Goal: Information Seeking & Learning: Check status

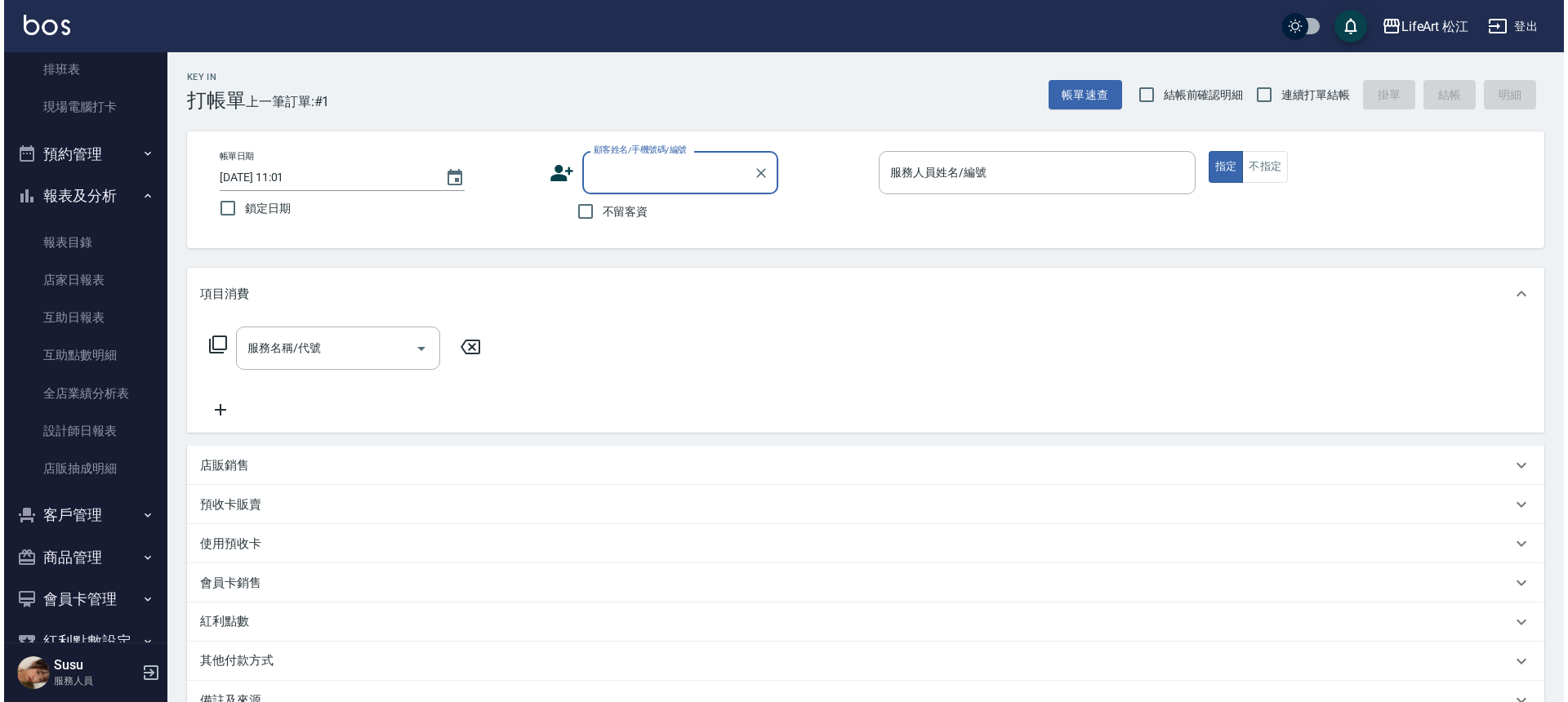
scroll to position [322, 0]
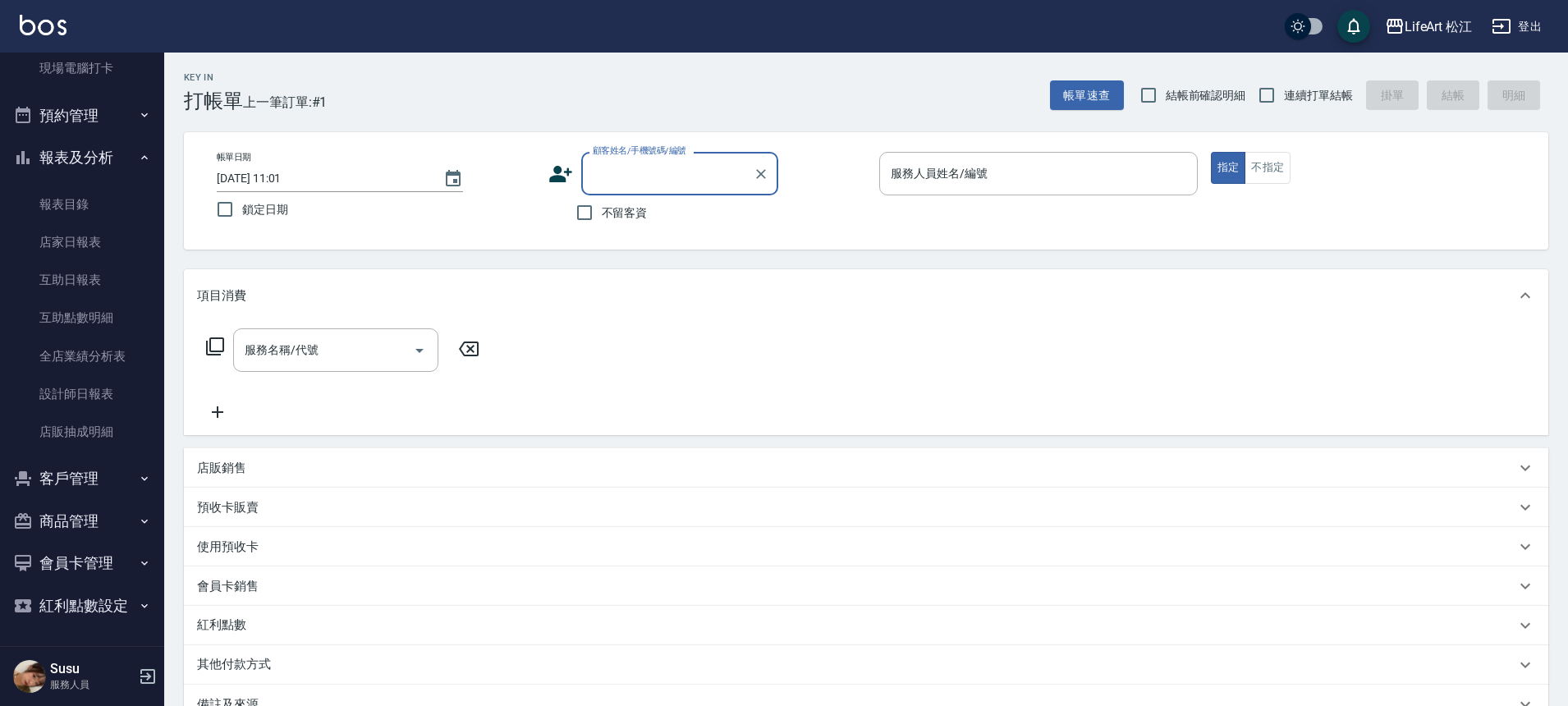
click at [87, 498] on button "客戶管理" at bounding box center [82, 479] width 151 height 43
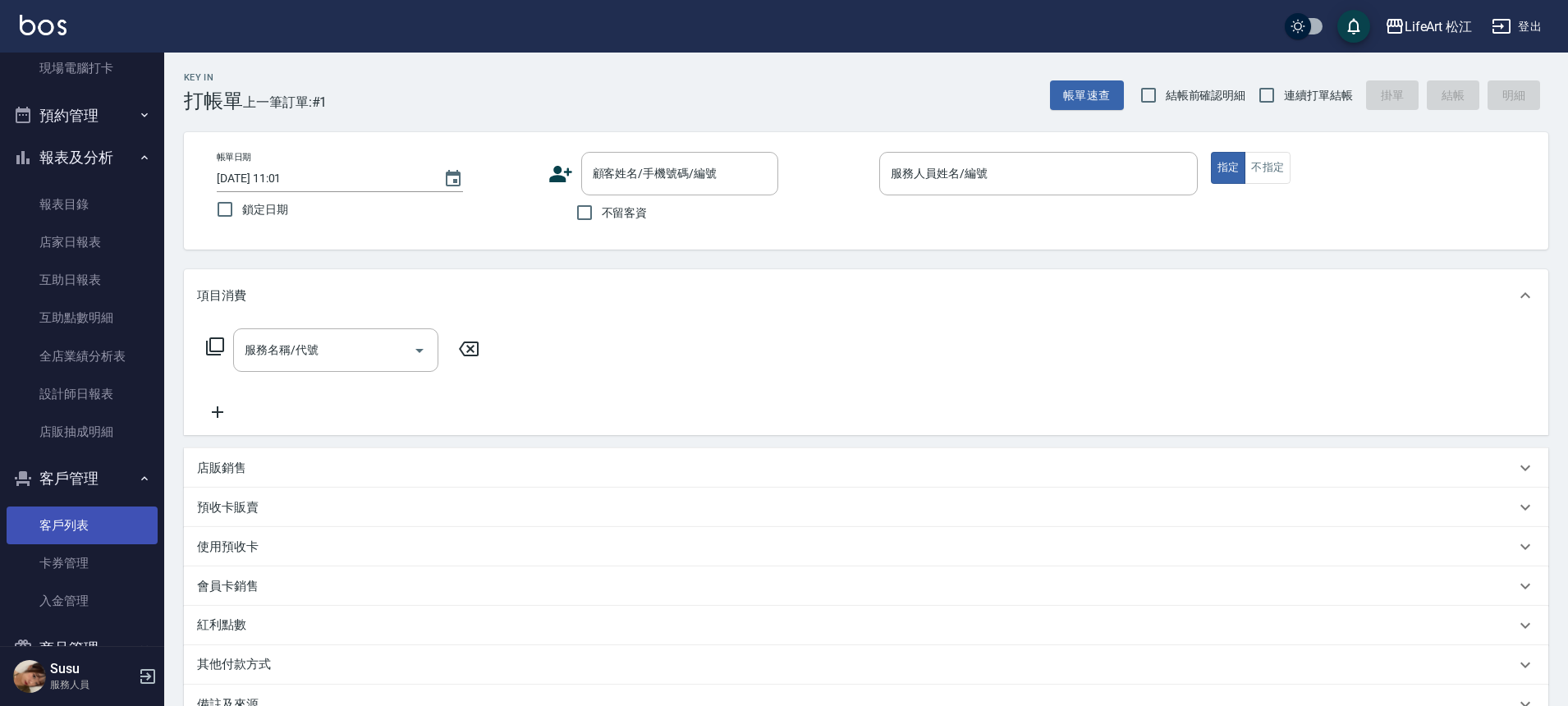
click at [91, 534] on link "客戶列表" at bounding box center [82, 526] width 151 height 38
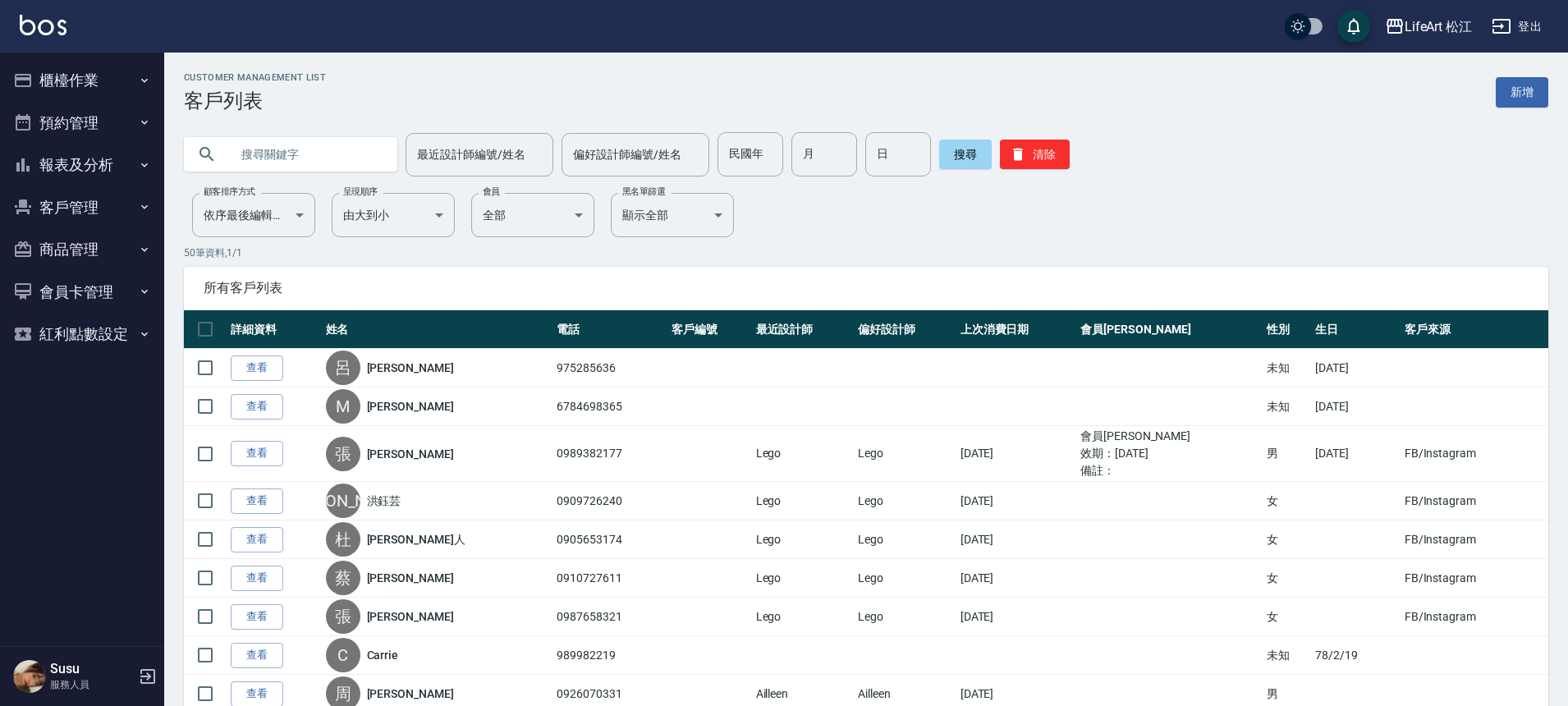
click at [82, 204] on button "客戶管理" at bounding box center [82, 208] width 151 height 43
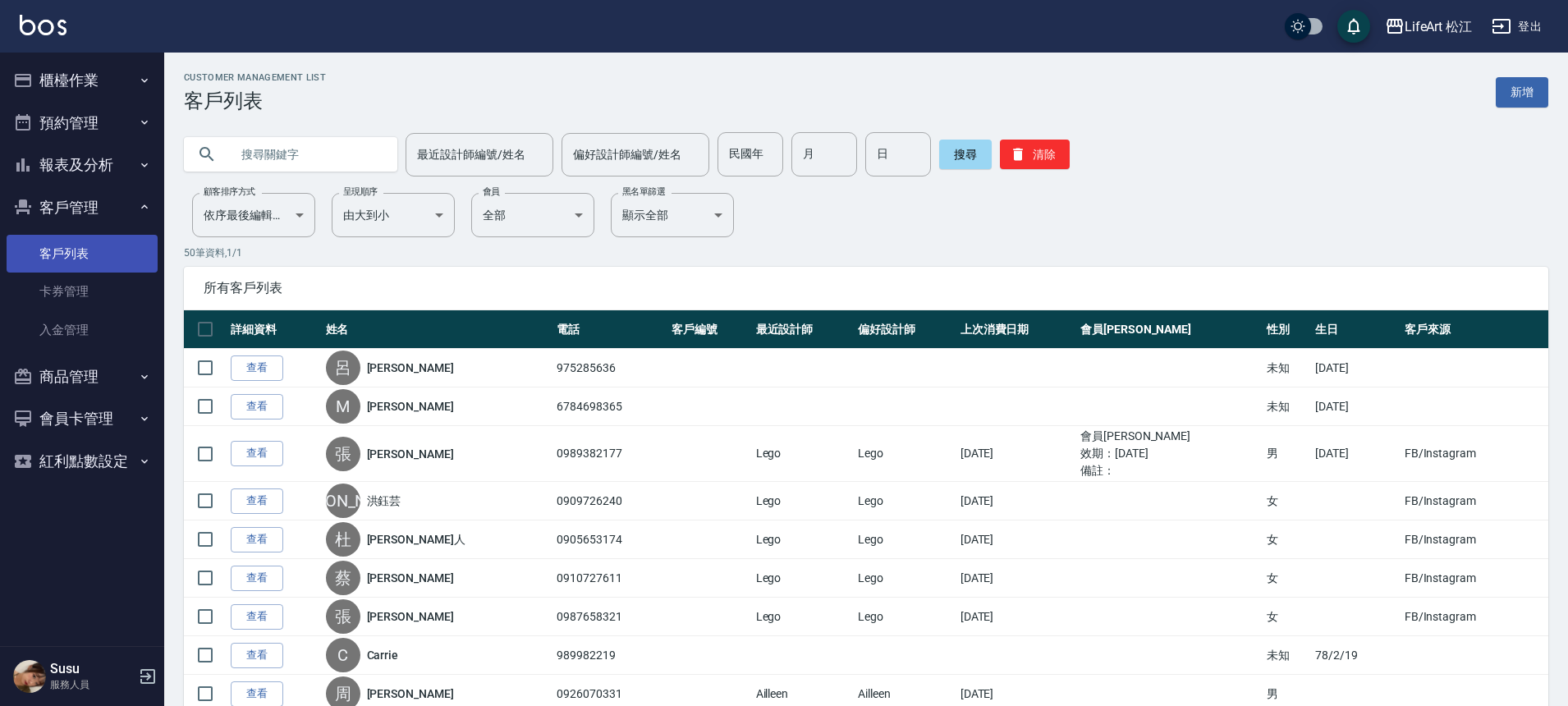
click at [79, 265] on link "客戶列表" at bounding box center [82, 253] width 151 height 38
click at [272, 152] on input "text" at bounding box center [307, 153] width 154 height 44
type input "c"
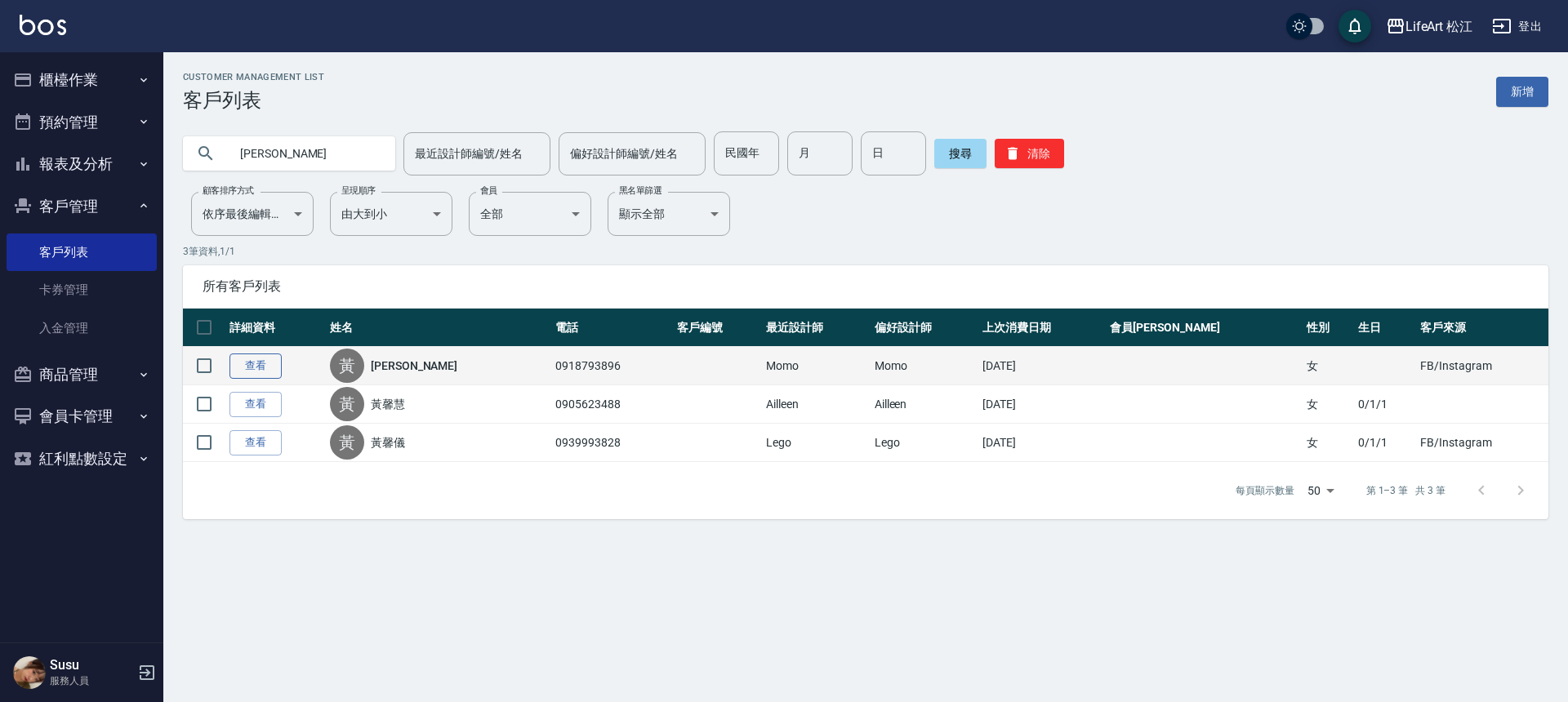
type input "黃馨"
click at [246, 368] on link "查看" at bounding box center [255, 366] width 52 height 26
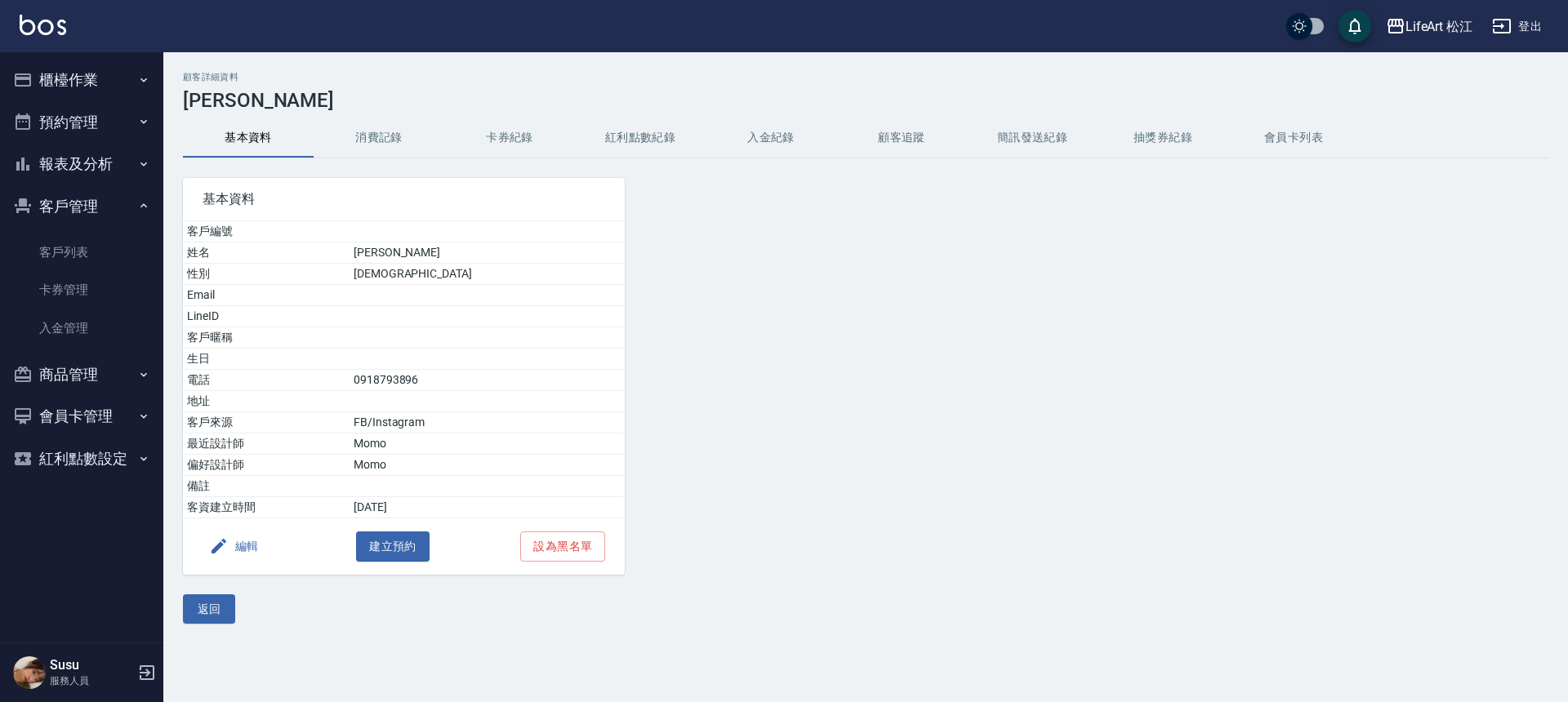
click at [360, 129] on button "消費記錄" at bounding box center [379, 138] width 130 height 39
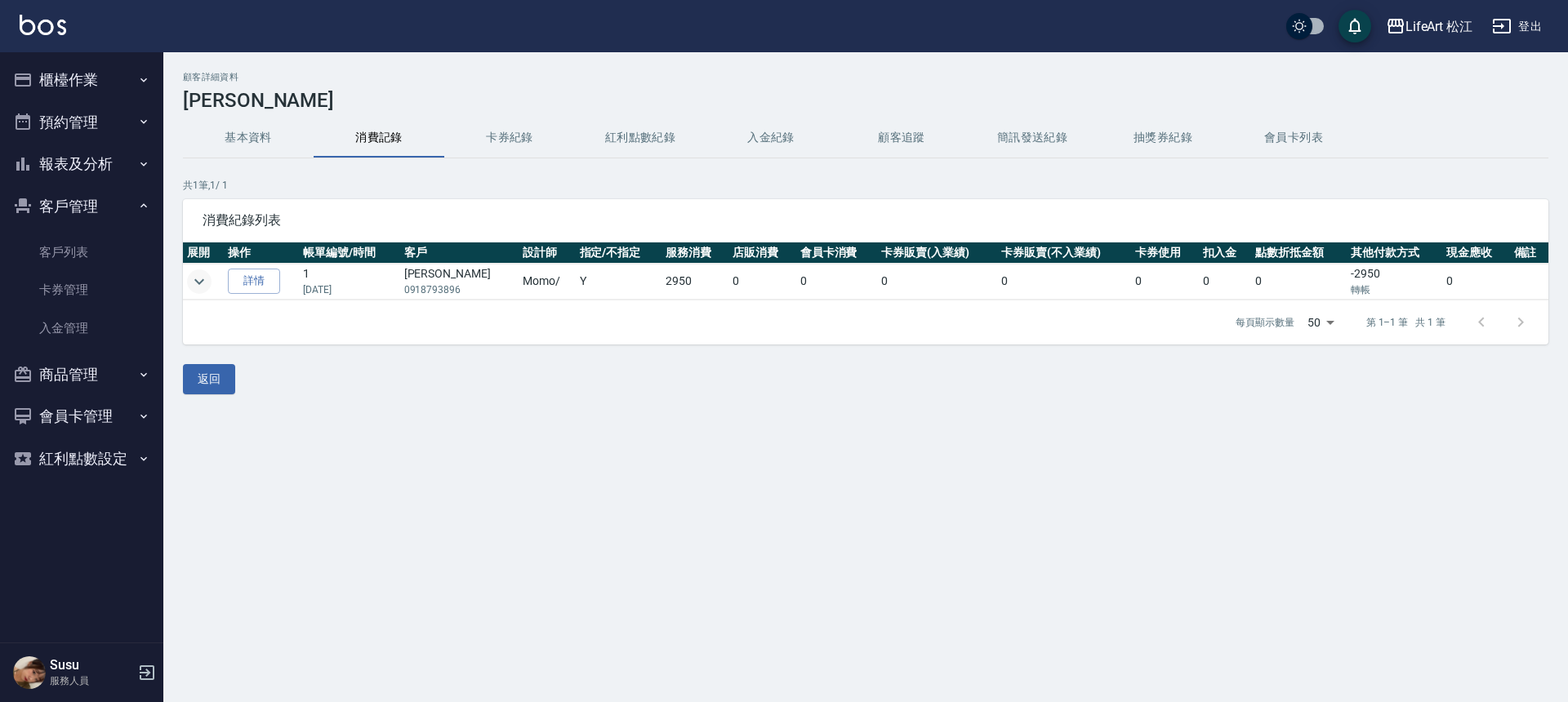
click at [206, 274] on icon "expand row" at bounding box center [199, 281] width 20 height 20
